Goal: Transaction & Acquisition: Purchase product/service

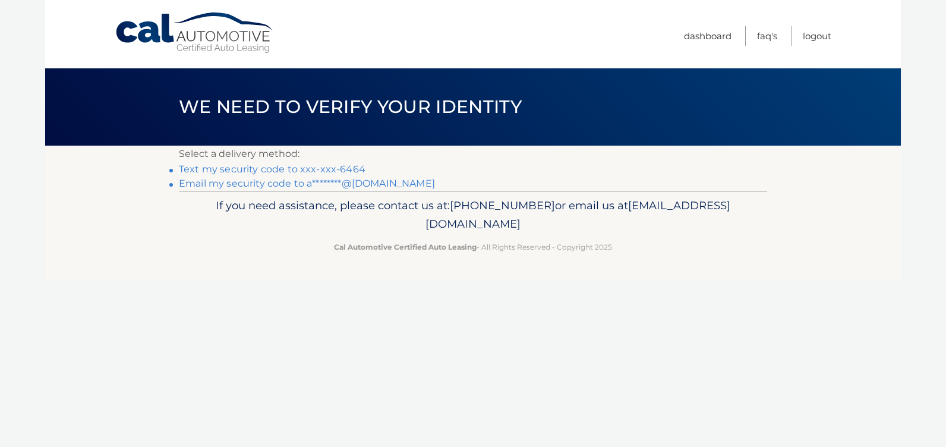
click at [283, 166] on link "Text my security code to xxx-xxx-6464" at bounding box center [272, 168] width 187 height 11
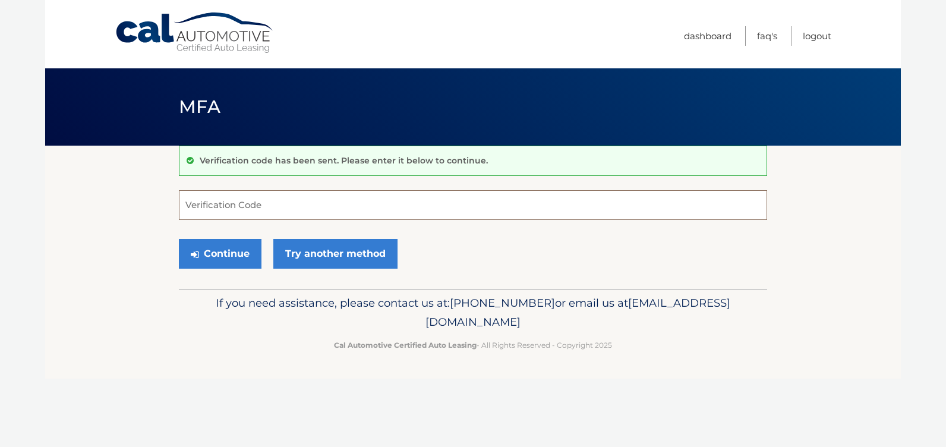
click at [259, 208] on input "Verification Code" at bounding box center [473, 205] width 588 height 30
type input "206543"
click at [125, 206] on section "Verification code has been sent. Please enter it below to continue. 206543 Veri…" at bounding box center [473, 217] width 856 height 143
click at [228, 251] on button "Continue" at bounding box center [220, 254] width 83 height 30
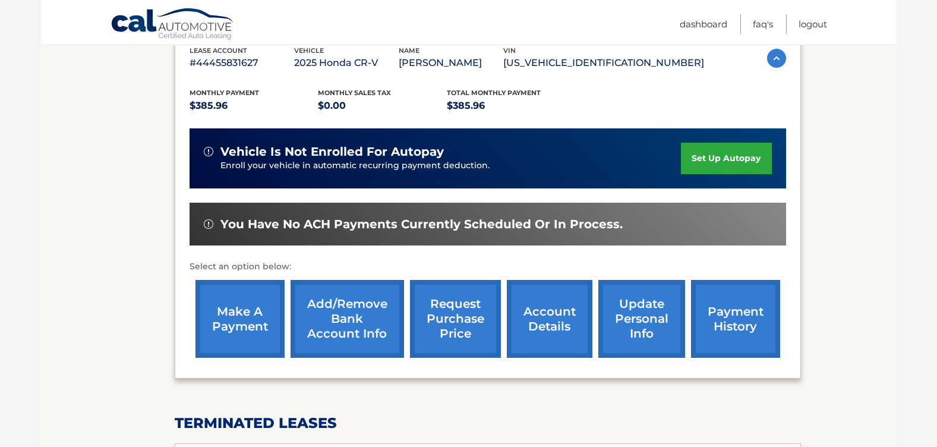
scroll to position [218, 0]
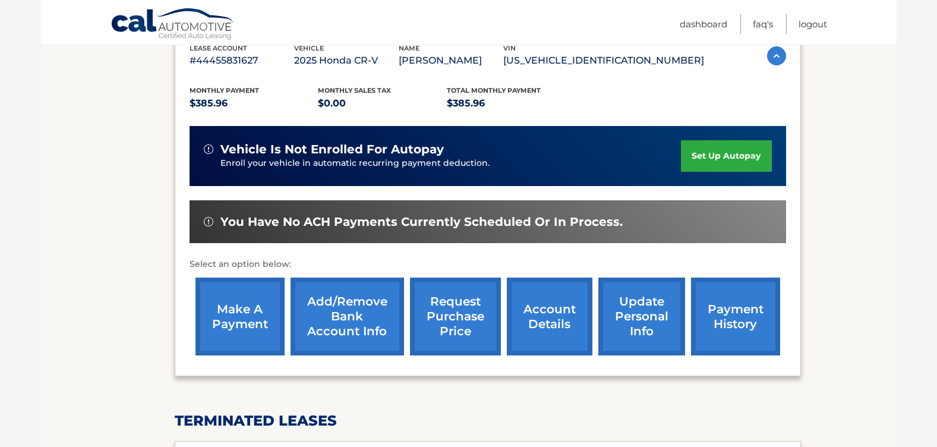
click at [731, 308] on link "payment history" at bounding box center [735, 317] width 89 height 78
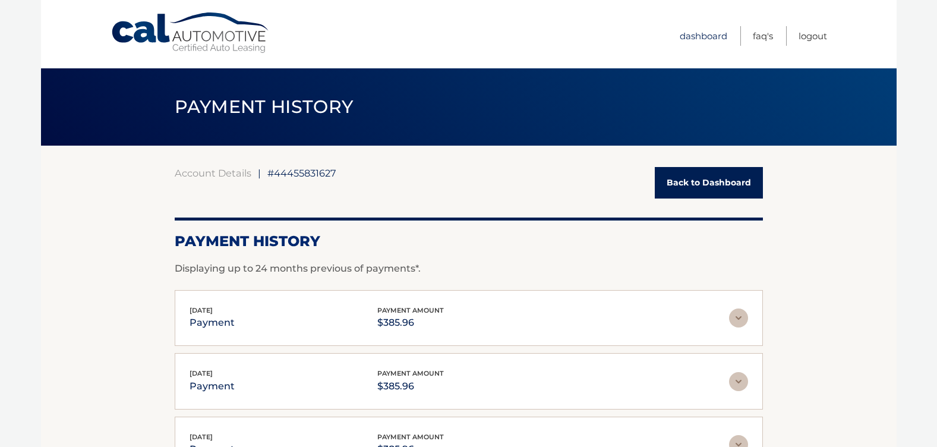
click at [703, 32] on link "Dashboard" at bounding box center [704, 36] width 48 height 20
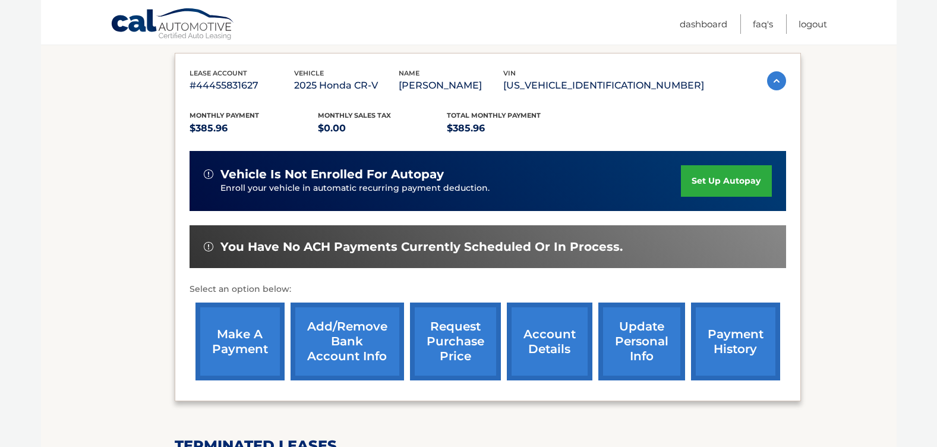
scroll to position [198, 0]
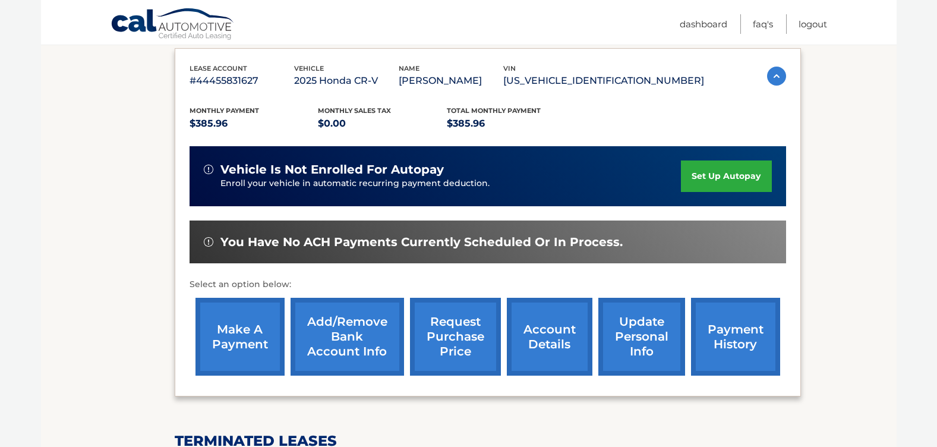
click at [231, 330] on link "make a payment" at bounding box center [240, 337] width 89 height 78
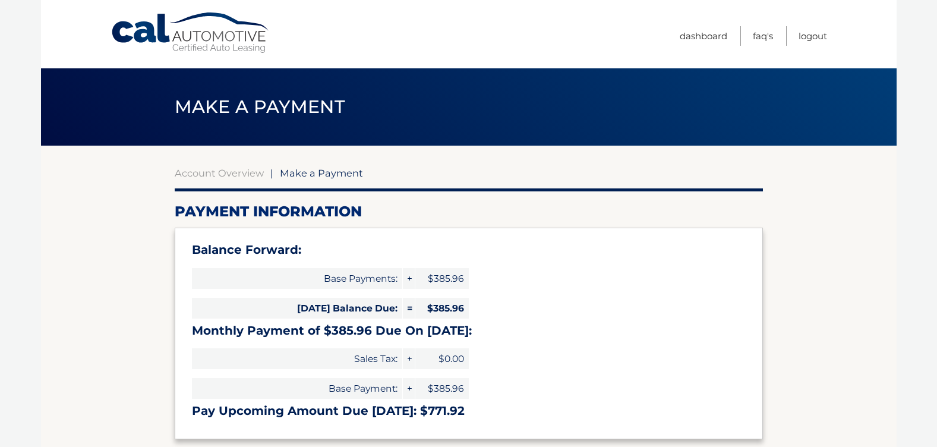
select select "Zjc2MDJiYWMtNzIyYS00OGY3LWE2MDgtNzE3OTI4NGY1ZmY1"
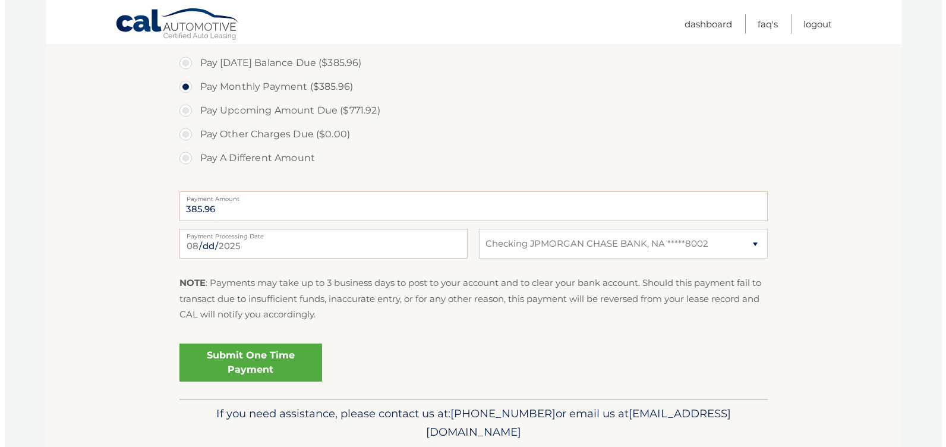
scroll to position [436, 0]
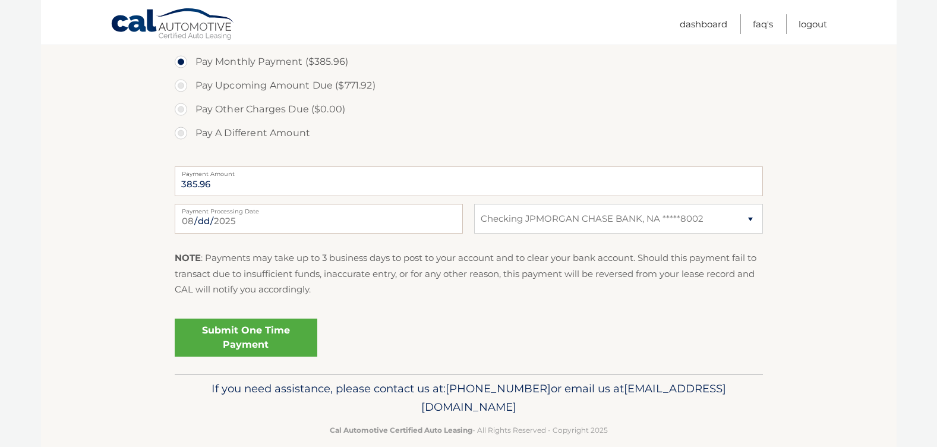
click at [236, 329] on link "Submit One Time Payment" at bounding box center [246, 338] width 143 height 38
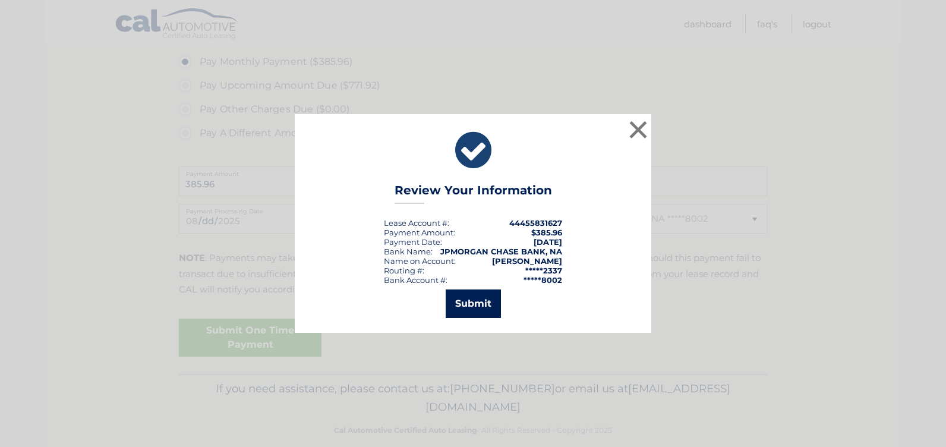
click at [462, 307] on button "Submit" at bounding box center [473, 303] width 55 height 29
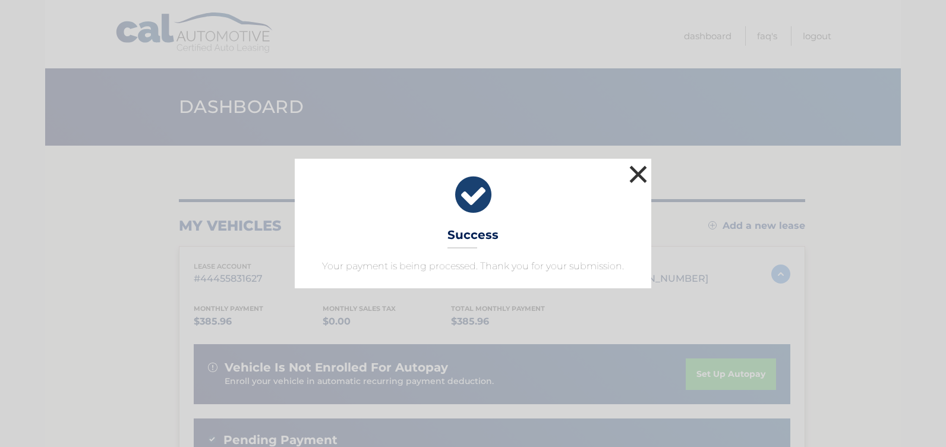
click at [636, 172] on button "×" at bounding box center [638, 174] width 24 height 24
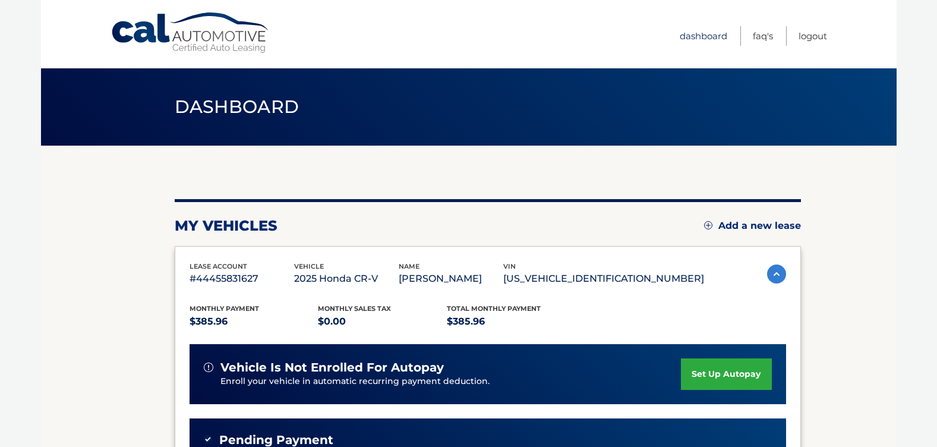
click at [691, 36] on link "Dashboard" at bounding box center [704, 36] width 48 height 20
click at [810, 34] on link "Logout" at bounding box center [813, 36] width 29 height 20
